Goal: Navigation & Orientation: Find specific page/section

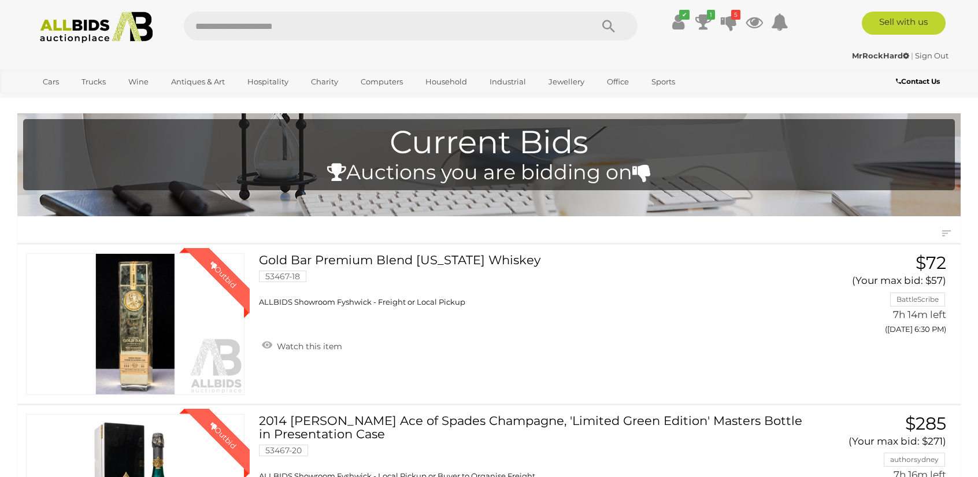
scroll to position [810, 0]
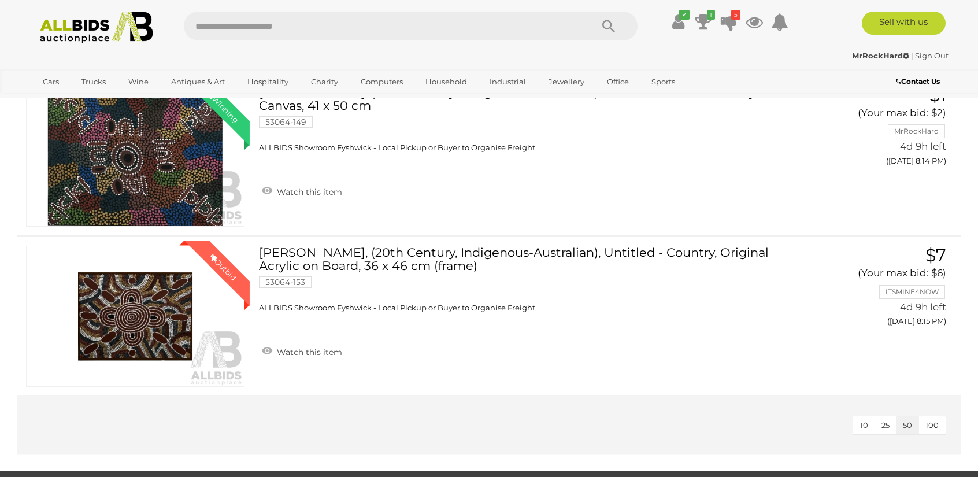
click at [76, 39] on img at bounding box center [96, 28] width 125 height 32
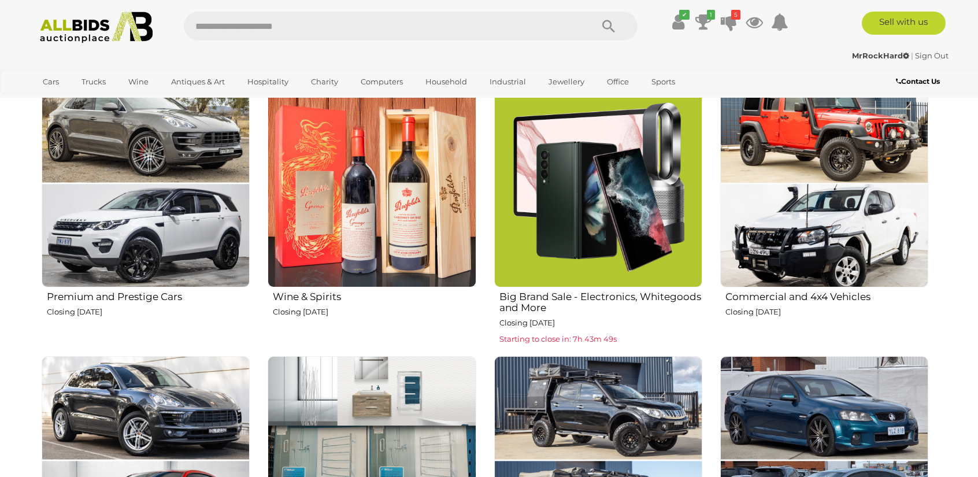
scroll to position [289, 0]
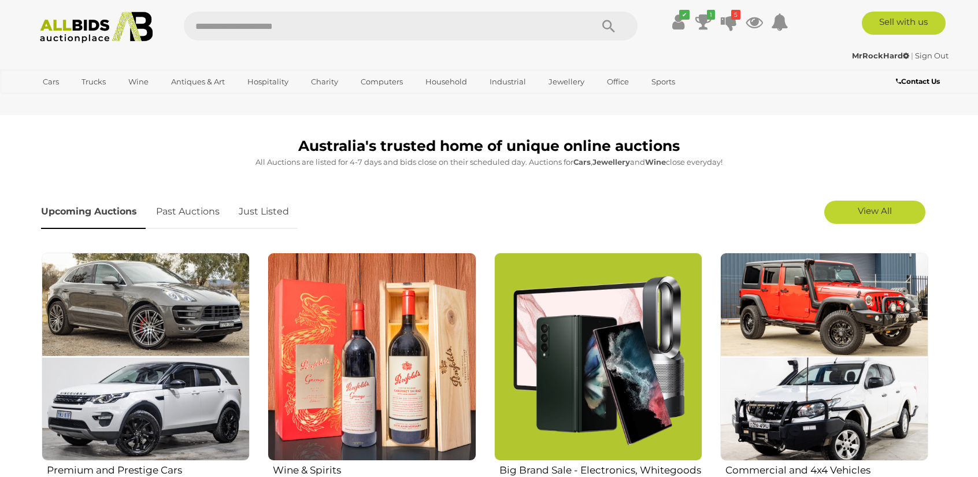
click at [270, 205] on link "Just Listed" at bounding box center [264, 212] width 68 height 34
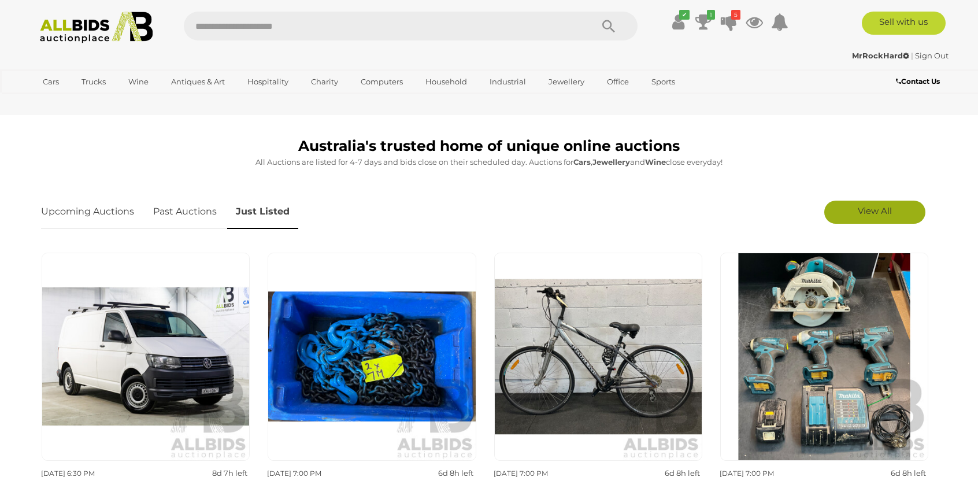
click at [852, 223] on link "View All" at bounding box center [875, 212] width 101 height 23
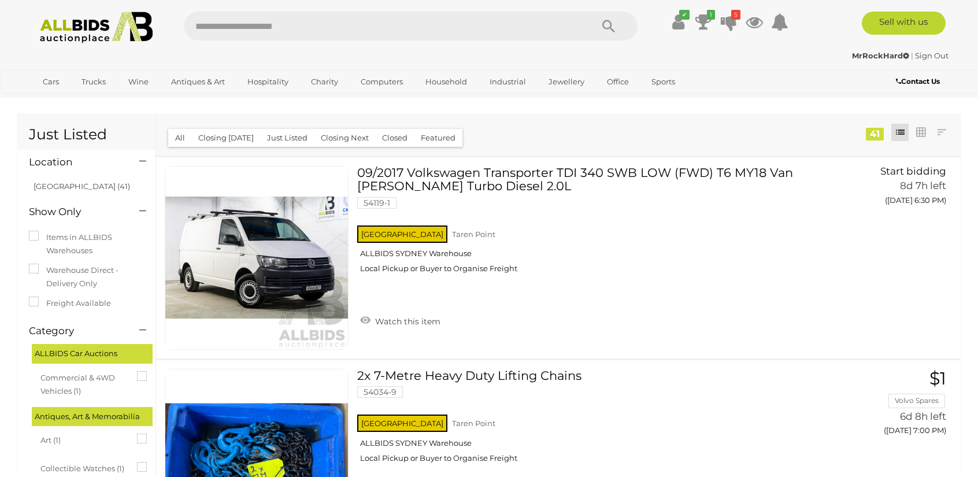
click at [959, 123] on div "Closing First Closing Last Lowest Bid Highest Bid Item Name A-Z Item Name Z-A A…" at bounding box center [558, 134] width 805 height 42
click at [941, 132] on link at bounding box center [941, 132] width 17 height 17
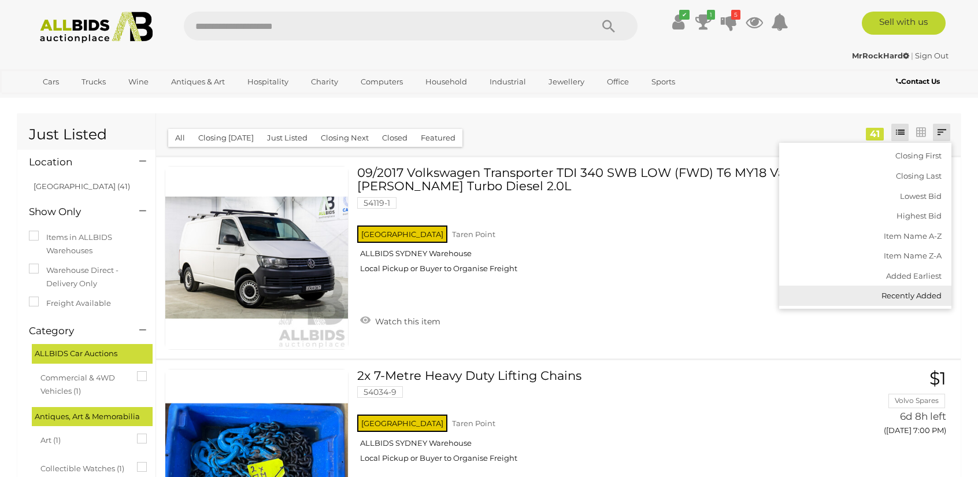
click at [900, 299] on link "Recently Added" at bounding box center [865, 296] width 172 height 20
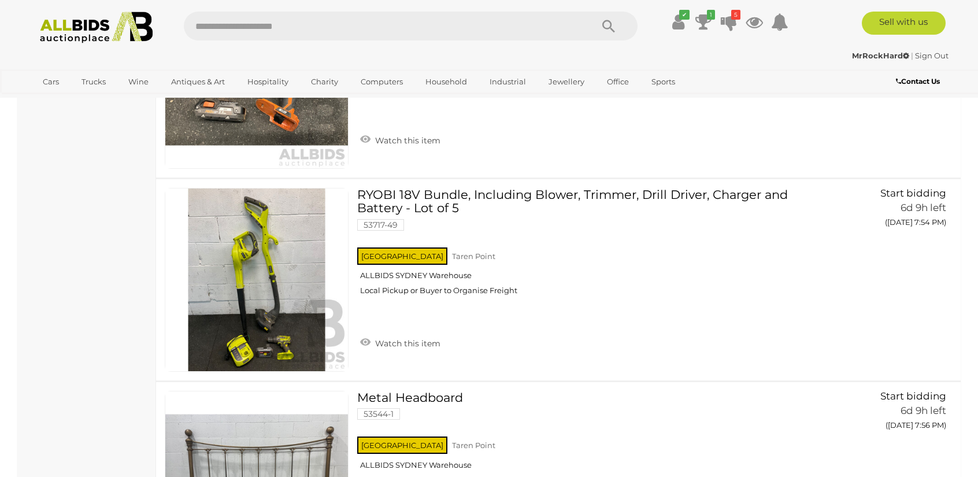
scroll to position [8211, 0]
